Goal: Navigation & Orientation: Find specific page/section

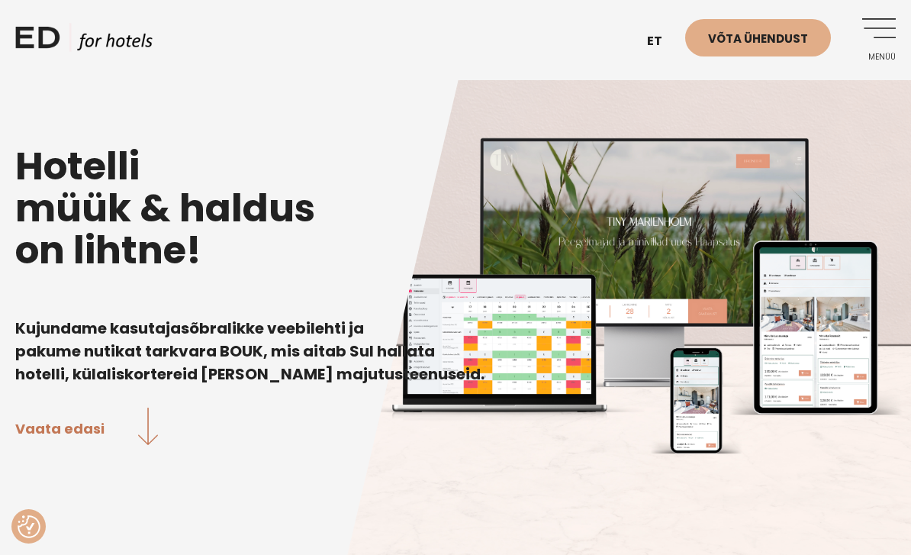
click at [881, 31] on link "Menüü" at bounding box center [875, 39] width 42 height 42
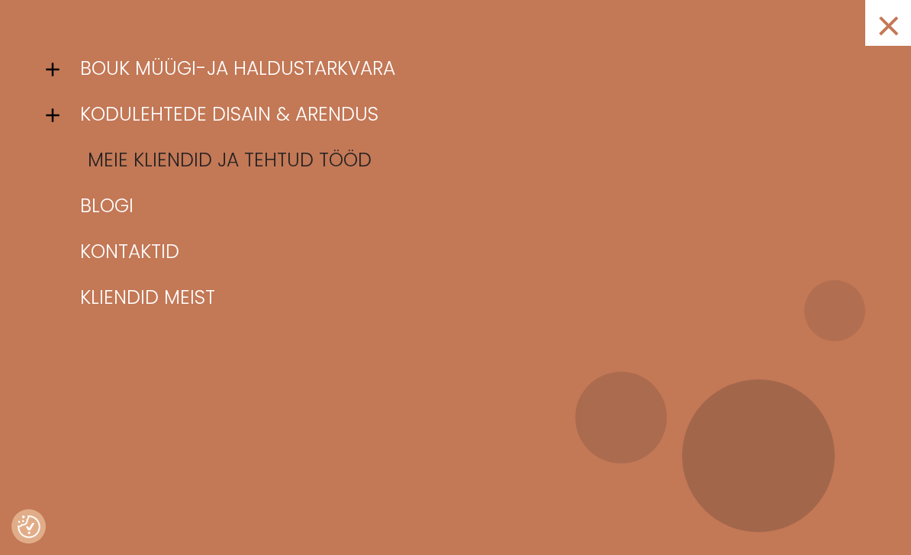
click at [120, 159] on link "Meie kliendid ja tehtud tööd" at bounding box center [474, 160] width 797 height 46
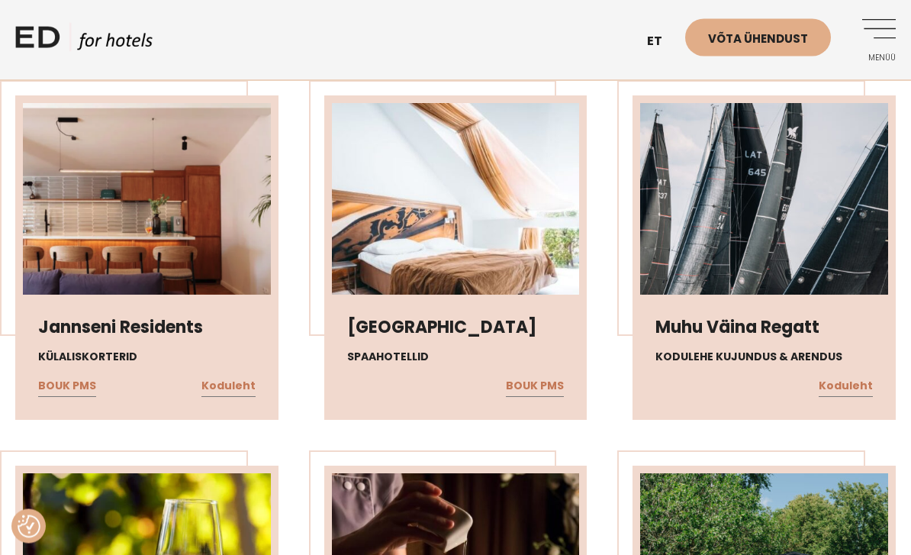
scroll to position [475, 0]
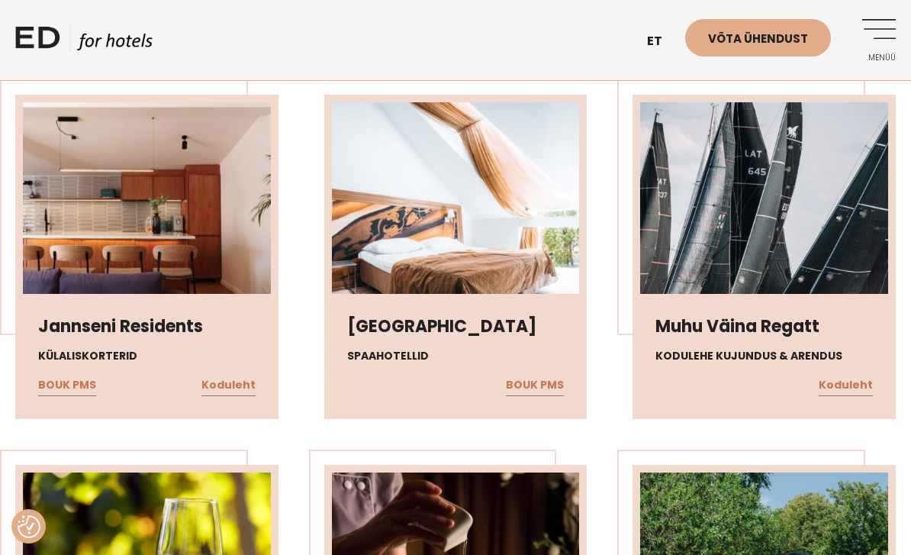
click at [471, 240] on img at bounding box center [456, 229] width 248 height 255
click at [544, 395] on link "BOUK PMS" at bounding box center [535, 385] width 58 height 20
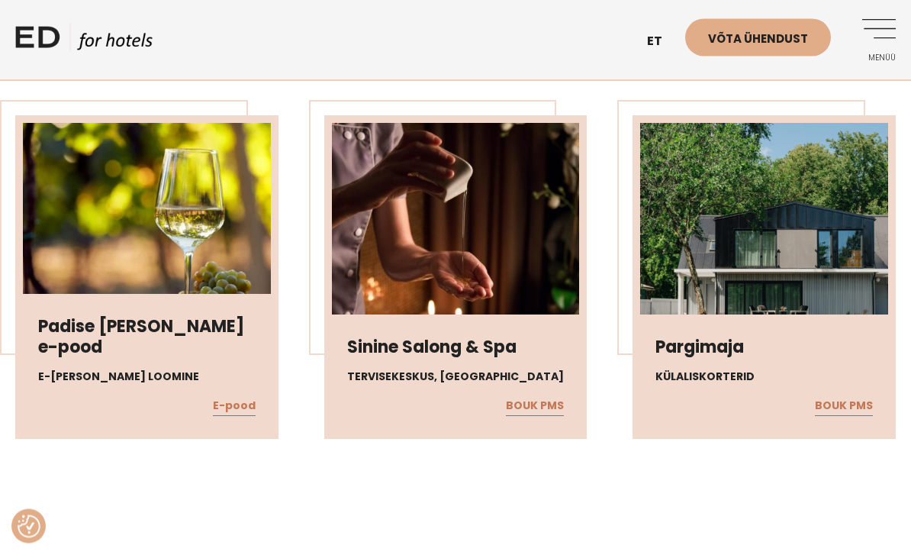
scroll to position [824, 0]
click at [233, 416] on link "E-pood" at bounding box center [234, 406] width 43 height 20
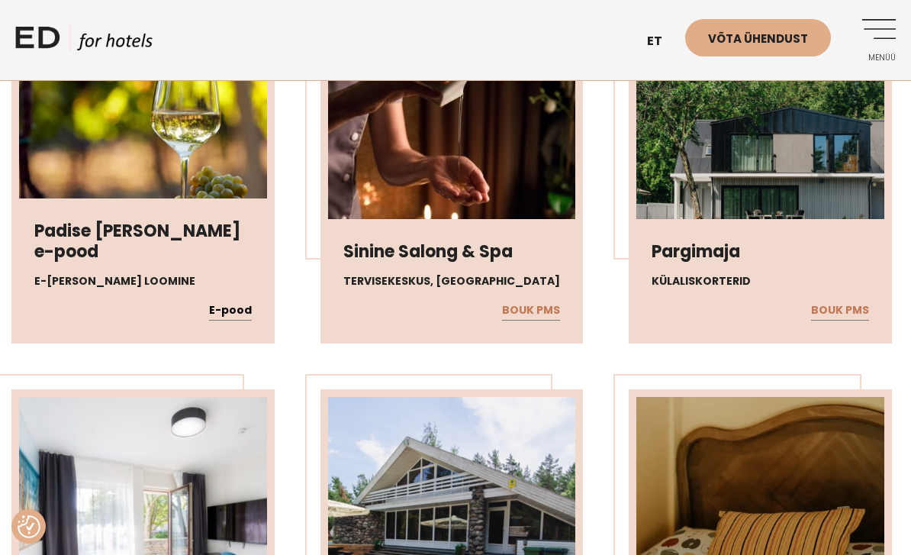
scroll to position [918, 4]
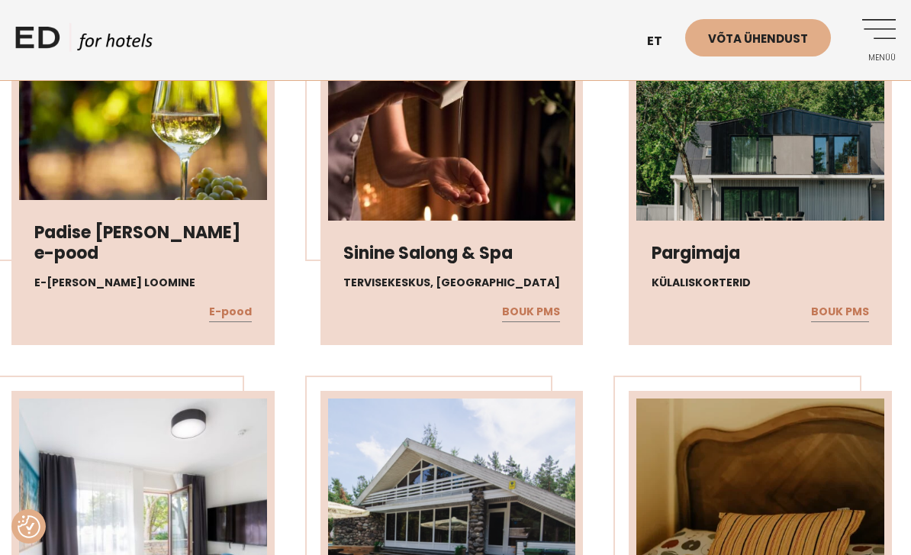
click at [780, 166] on img at bounding box center [760, 156] width 248 height 255
click at [854, 322] on link "BOUK PMS" at bounding box center [840, 312] width 58 height 20
click at [543, 322] on link "BOUK PMS" at bounding box center [531, 312] width 58 height 20
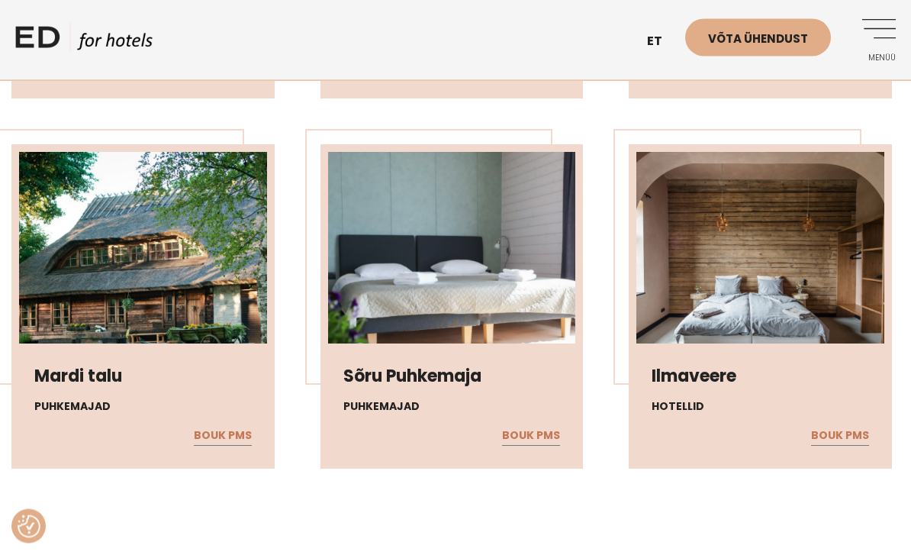
scroll to position [3752, 4]
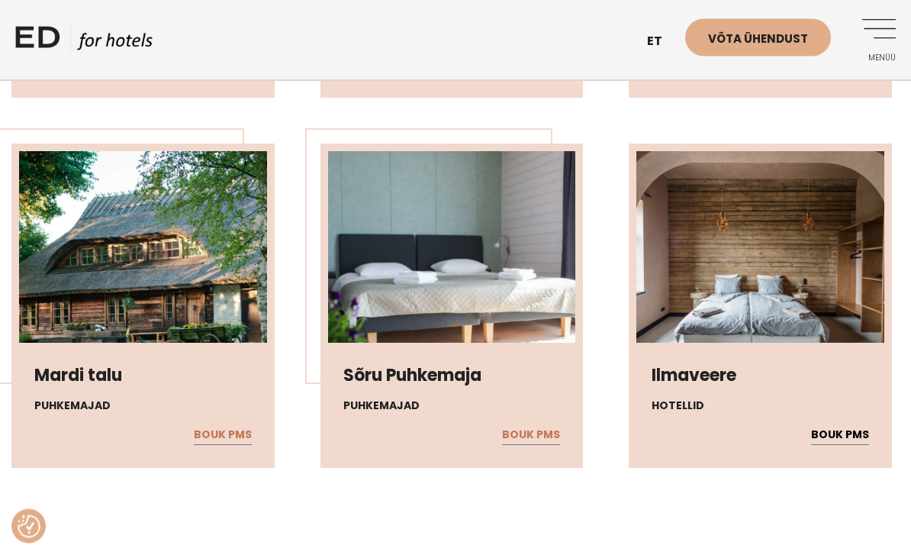
click at [849, 446] on link "BOUK PMS" at bounding box center [840, 436] width 58 height 20
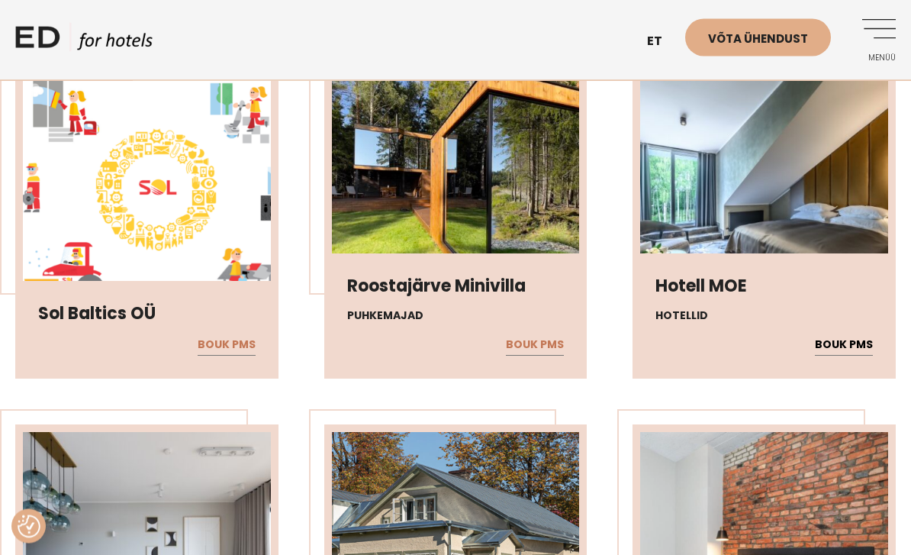
scroll to position [4581, 0]
click at [857, 355] on link "BOUK PMS" at bounding box center [844, 345] width 58 height 20
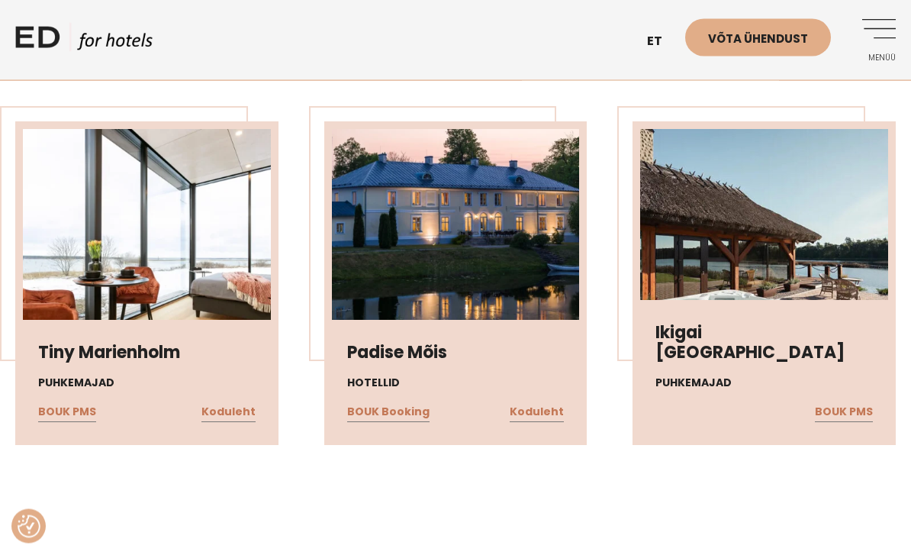
scroll to position [5624, 0]
click at [552, 422] on link "Koduleht" at bounding box center [537, 412] width 54 height 20
